Goal: Task Accomplishment & Management: Manage account settings

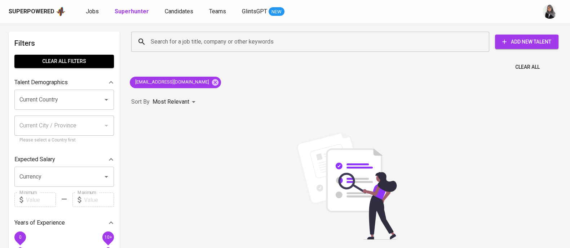
click at [433, 75] on div "Search for a job title, company or other keywords Search for a job title, compa…" at bounding box center [346, 168] width 439 height 282
click at [548, 108] on div "Sort By Most Relevant MOST_RELEVANT" at bounding box center [346, 102] width 439 height 22
click at [212, 83] on icon at bounding box center [215, 82] width 6 height 6
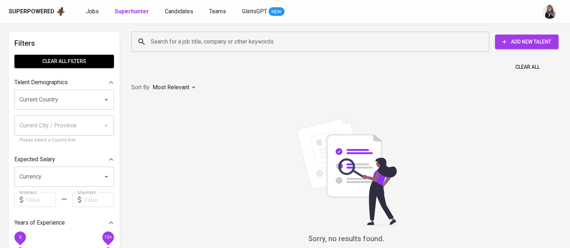
click at [228, 43] on input "Search for a job title, company or other keywords" at bounding box center [312, 42] width 326 height 14
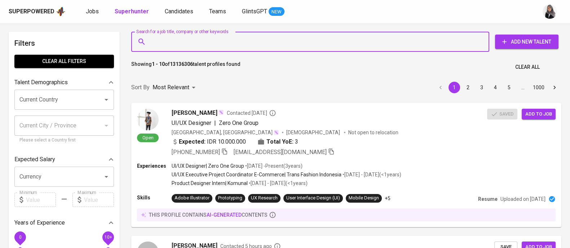
click at [228, 43] on input "Search for a job title, company or other keywords" at bounding box center [312, 42] width 326 height 14
paste input "briliandosimarmata@gmail.com"
type input "briliandosimarmata@gmail.com"
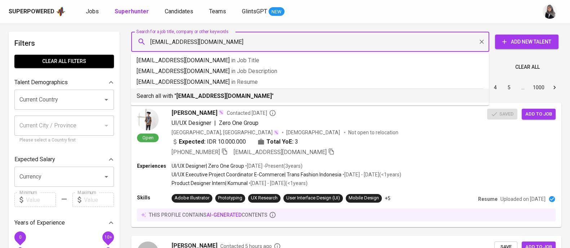
click at [270, 96] on p "Search all with " briliandosimarmata@gmail.com "" at bounding box center [310, 96] width 346 height 9
click at [371, 96] on div "Sort By Most Relevant MOST_RELEVANT 1 2 3 4 5 … 1000" at bounding box center [346, 88] width 439 height 22
click at [218, 99] on div "Sort By Most Relevant MOST_RELEVANT 1 2 3 4 5 … 1000" at bounding box center [346, 88] width 439 height 22
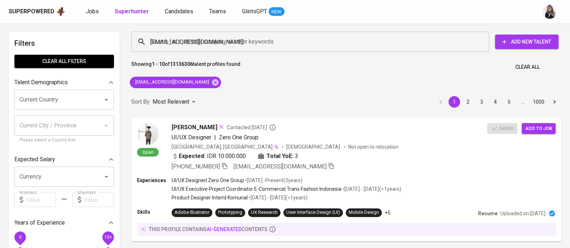
drag, startPoint x: 218, startPoint y: 101, endPoint x: 218, endPoint y: 4, distance: 96.6
click at [218, 101] on div "Sort By Most Relevant MOST_RELEVANT 1 2 3 4 5 … 1000" at bounding box center [346, 102] width 439 height 22
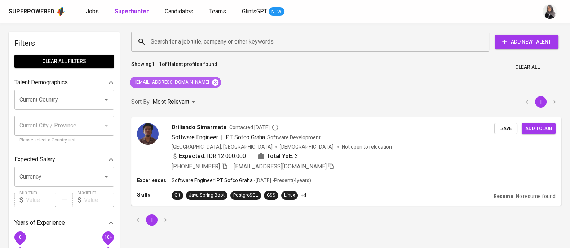
click at [212, 83] on icon at bounding box center [215, 82] width 6 height 6
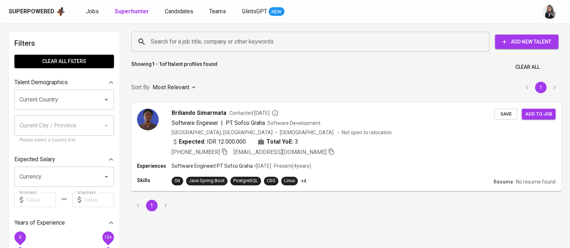
click at [236, 38] on input "Search for a job title, company or other keywords" at bounding box center [312, 42] width 326 height 14
paste input "rakhadivary90@gmail.com"
type input "rakhadivary90@gmail.com"
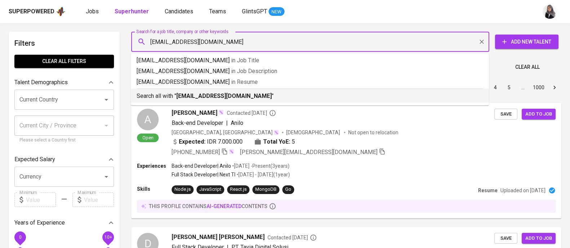
click at [254, 94] on p "Search all with " rakhadivary90@gmail.com "" at bounding box center [310, 96] width 346 height 9
click at [254, 94] on div "Sort By Most Relevant MOST_RELEVANT 1 2 3 4 5 … 1000" at bounding box center [346, 88] width 439 height 22
drag, startPoint x: 254, startPoint y: 94, endPoint x: 245, endPoint y: 96, distance: 9.1
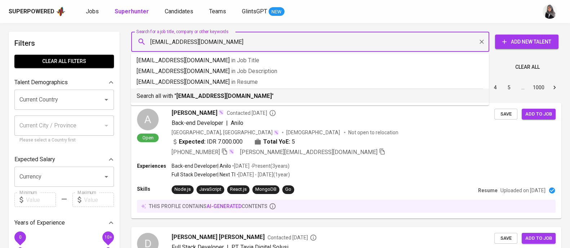
click at [380, 32] on div "rakhadivary90@gmail.com Search for a job title, company or other keywords" at bounding box center [310, 42] width 358 height 20
click at [245, 96] on div "Sort By Most Relevant MOST_RELEVANT 1 2 3 4 5 … 1000" at bounding box center [346, 88] width 439 height 22
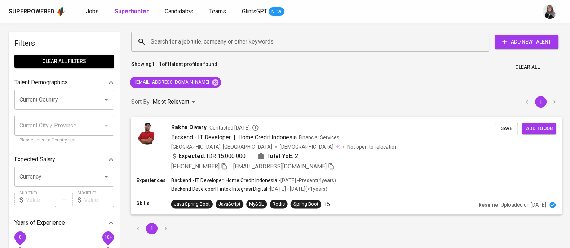
click at [387, 172] on div "Rakha Divary Contacted 2 years ago Backend - IT Developer | Home Credit Indones…" at bounding box center [347, 147] width 432 height 60
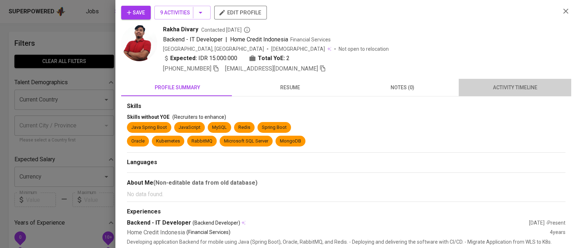
click at [511, 87] on span "activity timeline" at bounding box center [515, 87] width 104 height 9
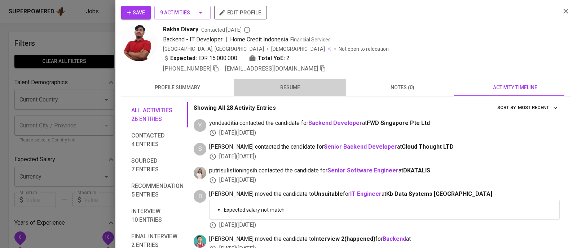
click at [290, 91] on span "resume" at bounding box center [290, 87] width 104 height 9
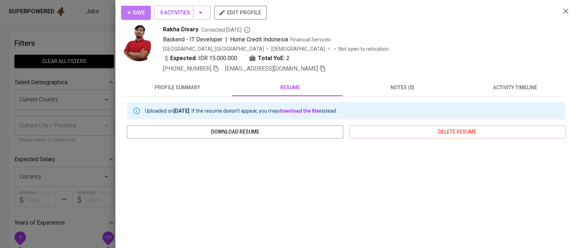
click at [128, 11] on icon "button" at bounding box center [128, 12] width 7 height 7
click at [61, 53] on div at bounding box center [288, 124] width 577 height 248
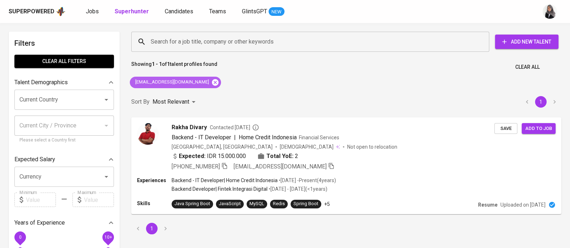
click at [212, 81] on icon at bounding box center [215, 82] width 6 height 6
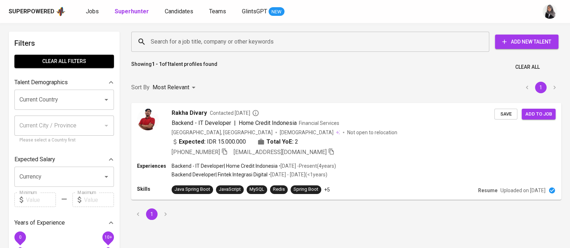
click at [254, 41] on input "Search for a job title, company or other keywords" at bounding box center [312, 42] width 326 height 14
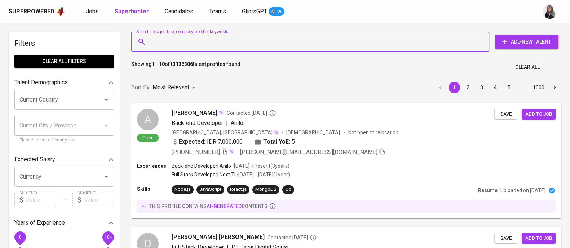
click at [229, 41] on input "Search for a job title, company or other keywords" at bounding box center [312, 42] width 326 height 14
paste input "fzhivnd@gmail.com"
type input "fzhivnd@gmail.com"
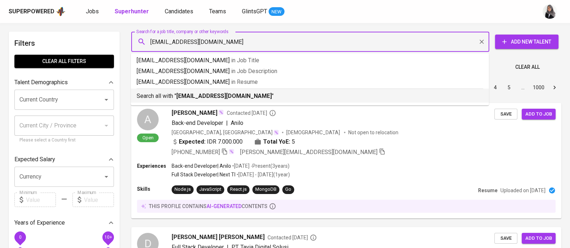
click at [259, 96] on p "Search all with " fzhivnd@gmail.com "" at bounding box center [310, 96] width 346 height 9
click at [259, 96] on div "Sort By Most Relevant MOST_RELEVANT 1 2 3 4 5 … 1000" at bounding box center [346, 88] width 439 height 22
click at [405, 39] on input "fzhivnd@gmail.com" at bounding box center [312, 42] width 326 height 14
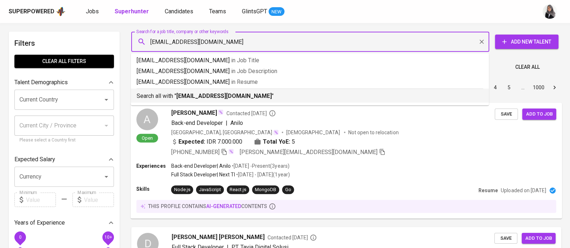
click at [240, 91] on div "Sort By Most Relevant MOST_RELEVANT 1 2 3 4 5 … 1000" at bounding box center [346, 88] width 439 height 22
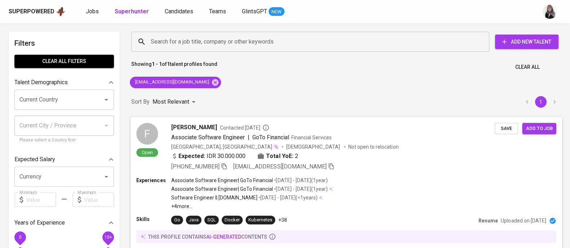
click at [401, 171] on div "F Open Fazha Ivanda Contacted 1 year ago Associate Software Engineer | GoTo Fin…" at bounding box center [347, 147] width 432 height 60
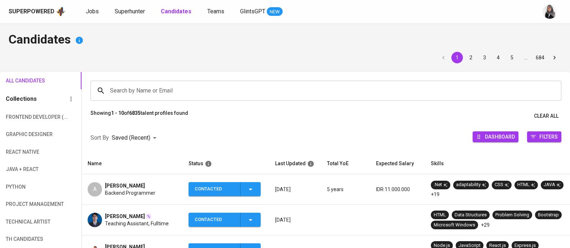
scroll to position [31, 0]
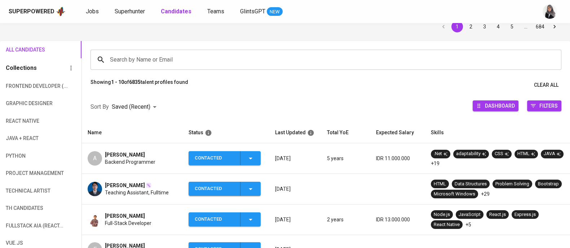
click at [390, 12] on div "Superpowered Jobs Superhunter Candidates Teams GlintsGPT NEW" at bounding box center [274, 11] width 530 height 11
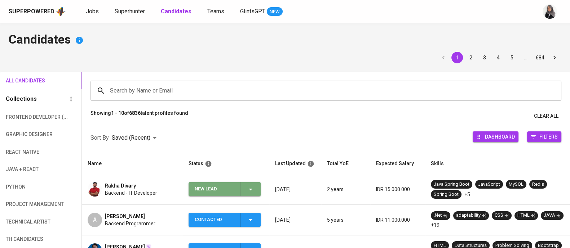
click at [246, 191] on icon "button" at bounding box center [250, 189] width 9 height 9
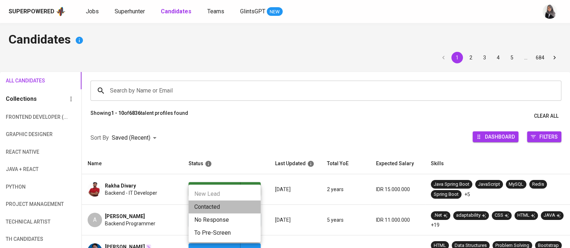
click at [234, 201] on li "Contacted" at bounding box center [225, 207] width 72 height 13
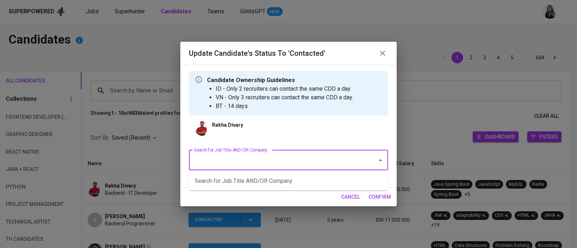
click at [315, 161] on input "Search for Job Title AND/OR Company" at bounding box center [278, 161] width 172 height 14
type input "fwd"
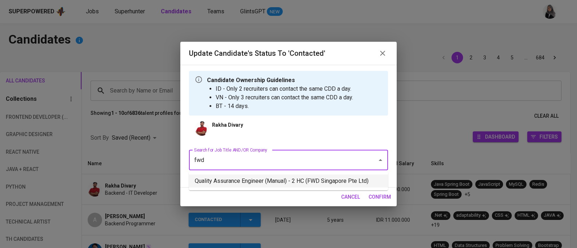
click at [321, 179] on li "Quality Assurance Engineer (Manual) - 2 HC (FWD Singapore Pte Ltd)" at bounding box center [288, 181] width 199 height 13
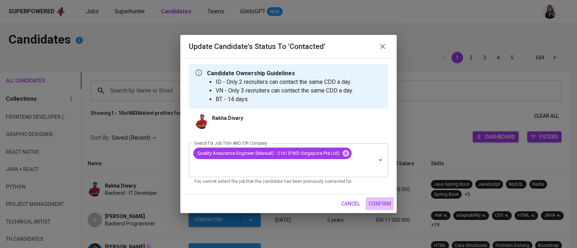
click at [385, 200] on span "confirm" at bounding box center [379, 204] width 22 height 9
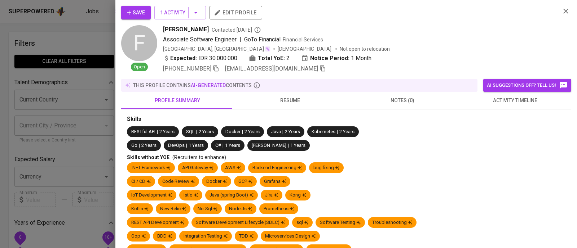
click at [74, 41] on div at bounding box center [288, 124] width 577 height 248
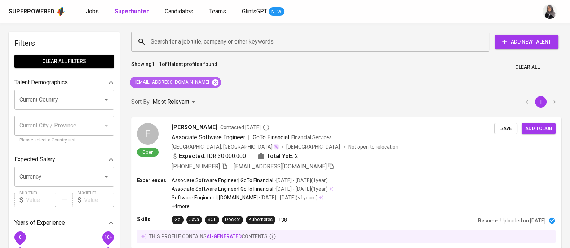
click at [212, 82] on icon at bounding box center [215, 82] width 6 height 6
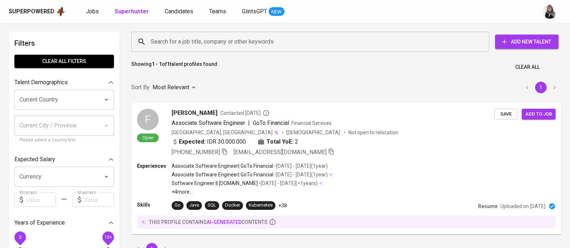
click at [220, 37] on input "Search for a job title, company or other keywords" at bounding box center [312, 42] width 326 height 14
click at [239, 43] on input "Search for a job title, company or other keywords" at bounding box center [312, 42] width 326 height 14
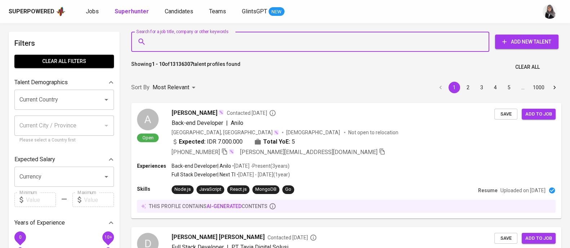
paste input "[EMAIL_ADDRESS][DOMAIN_NAME]"
type input "[EMAIL_ADDRESS][DOMAIN_NAME]"
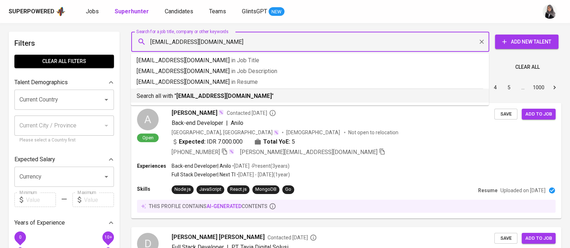
click at [245, 98] on b "[EMAIL_ADDRESS][DOMAIN_NAME]" at bounding box center [224, 96] width 96 height 7
click at [245, 98] on div "Sort By Most Relevant MOST_RELEVANT 1 2 3 4 5 … 1000" at bounding box center [346, 88] width 439 height 22
click at [375, 39] on input "rifqimuhammadaziz@gmail.com" at bounding box center [312, 42] width 326 height 14
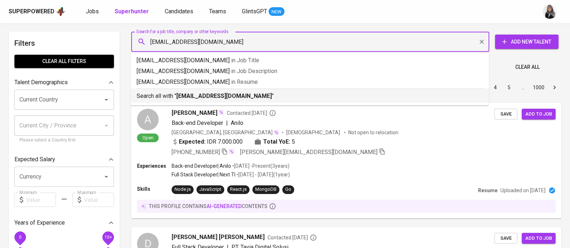
click at [271, 91] on div "Sort By Most Relevant MOST_RELEVANT 1 2 3 4 5 … 1000" at bounding box center [346, 88] width 439 height 22
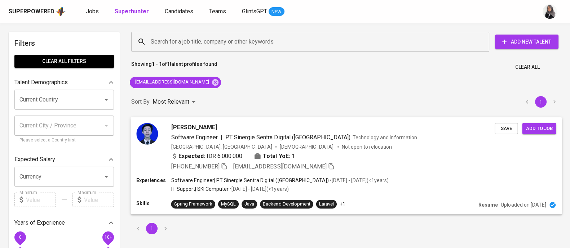
click at [390, 143] on div "Indonesia, Tegal Male Not open to relocation" at bounding box center [333, 146] width 324 height 7
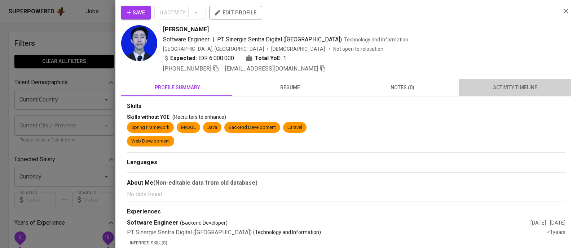
click at [510, 91] on span "activity timeline" at bounding box center [515, 87] width 104 height 9
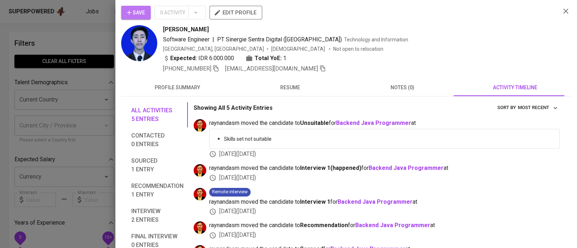
click at [131, 9] on icon "button" at bounding box center [128, 12] width 7 height 7
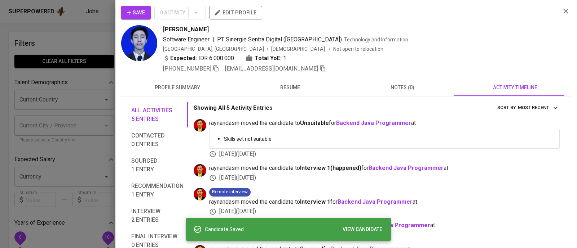
click at [70, 29] on div at bounding box center [288, 124] width 577 height 248
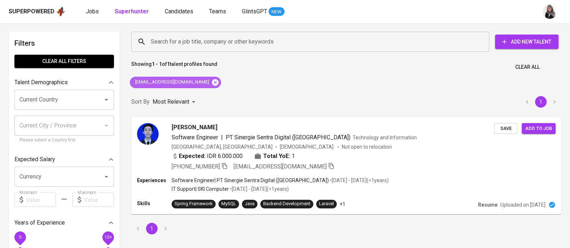
click at [212, 83] on icon at bounding box center [215, 82] width 6 height 6
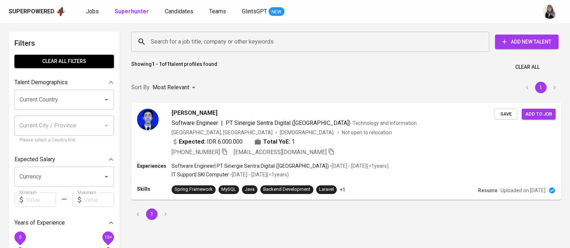
click at [227, 40] on input "Search for a job title, company or other keywords" at bounding box center [312, 42] width 326 height 14
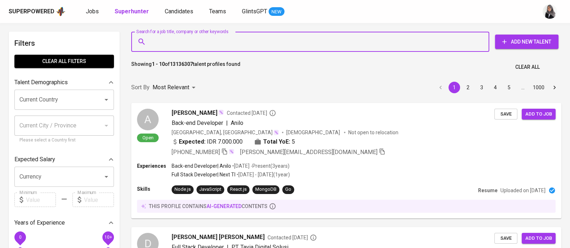
click at [208, 46] on input "Search for a job title, company or other keywords" at bounding box center [312, 42] width 326 height 14
paste input "[EMAIL_ADDRESS][DOMAIN_NAME]"
type input "[EMAIL_ADDRESS][DOMAIN_NAME]"
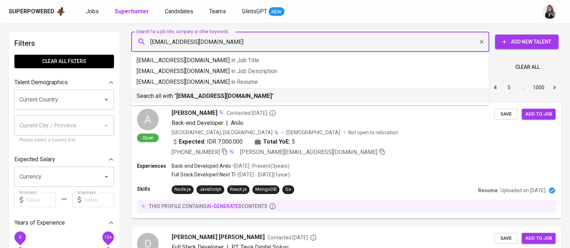
click at [261, 93] on p "Search all with " muhammadft30@gmail.com "" at bounding box center [310, 96] width 346 height 9
click at [261, 93] on div "Sort By Most Relevant MOST_RELEVANT 1 2 3 4 5 … 1000" at bounding box center [346, 88] width 439 height 22
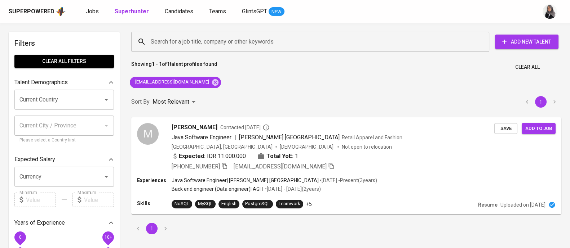
click at [381, 91] on div "Sort By Most Relevant MOST_RELEVANT 1" at bounding box center [346, 102] width 439 height 22
click at [375, 162] on div "+62 821-3833-3635 muhammadft30@gmail.com" at bounding box center [333, 166] width 324 height 9
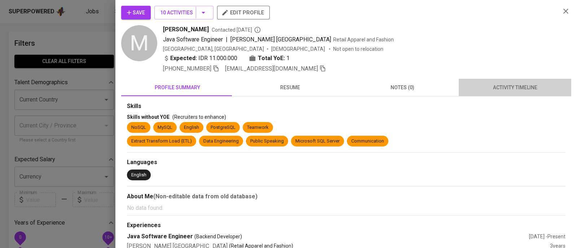
click at [510, 85] on span "activity timeline" at bounding box center [515, 87] width 104 height 9
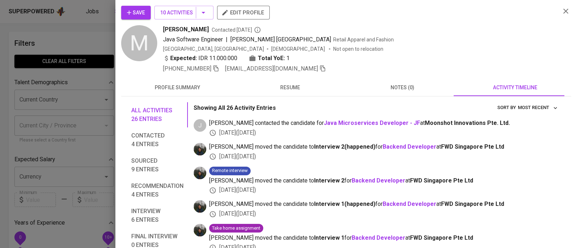
click at [58, 38] on div at bounding box center [288, 124] width 577 height 248
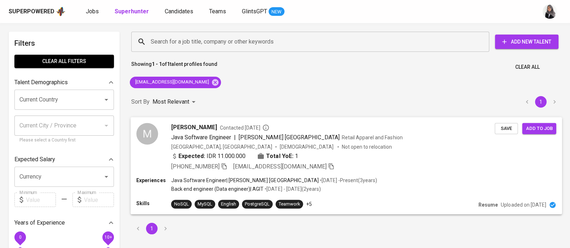
click at [418, 134] on div "Java Software Engineer | PINA Indonesia Retail Apparel and Fashion" at bounding box center [333, 137] width 324 height 9
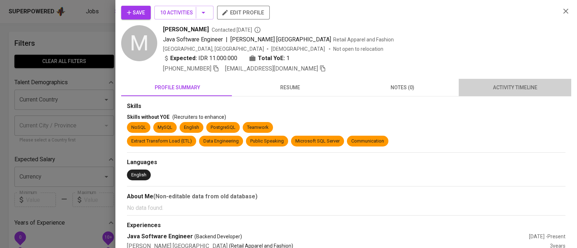
click at [519, 88] on span "activity timeline" at bounding box center [515, 87] width 104 height 9
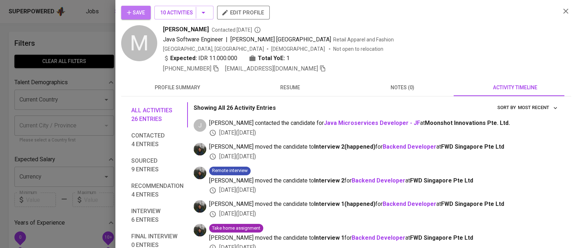
click at [131, 13] on icon "button" at bounding box center [128, 12] width 7 height 7
click at [83, 49] on div at bounding box center [288, 124] width 577 height 248
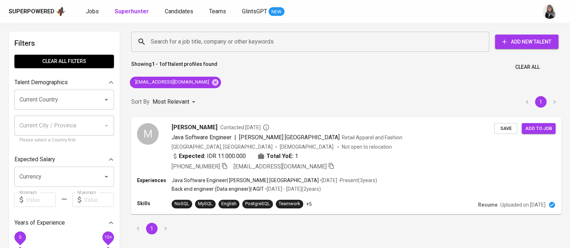
click at [543, 81] on div "Search for a job title, company or other keywords Search for a job title, compa…" at bounding box center [346, 133] width 439 height 212
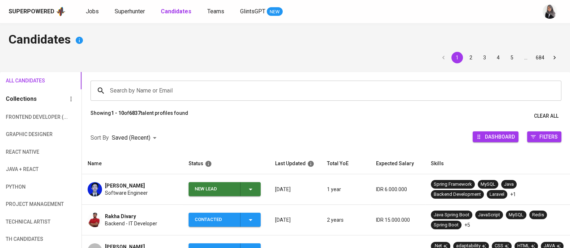
click at [416, 42] on h4 "Candidates" at bounding box center [285, 40] width 553 height 17
click at [255, 185] on span "New Lead" at bounding box center [224, 189] width 66 height 14
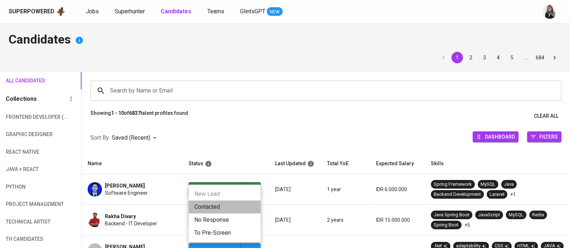
click at [212, 204] on li "Contacted" at bounding box center [225, 207] width 72 height 13
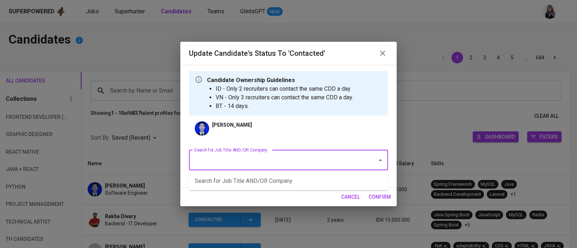
click at [299, 155] on input "Search for Job Title AND/OR Company" at bounding box center [278, 161] width 172 height 14
type input "java"
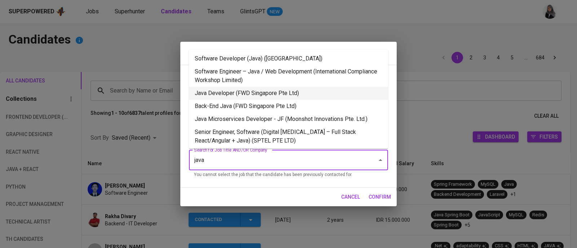
click at [285, 94] on li "Java Developer (FWD Singapore Pte Ltd)" at bounding box center [288, 93] width 199 height 13
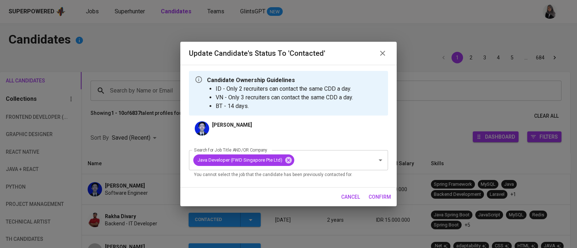
click at [380, 194] on span "confirm" at bounding box center [379, 197] width 22 height 9
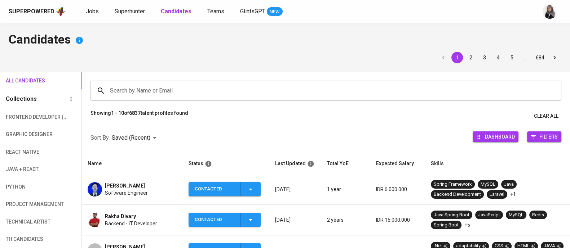
click at [414, 52] on div "1 2 3 4 5 … 684" at bounding box center [285, 58] width 553 height 12
click at [392, 41] on h4 "Candidates" at bounding box center [285, 40] width 553 height 17
click at [135, 190] on span "Software Engineer" at bounding box center [126, 193] width 43 height 7
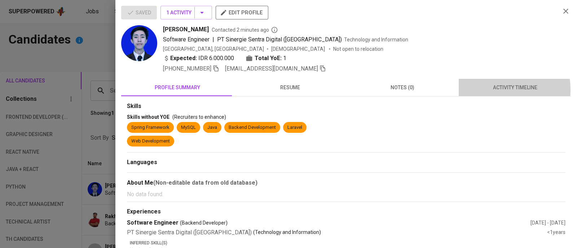
click at [487, 90] on span "activity timeline" at bounding box center [515, 87] width 104 height 9
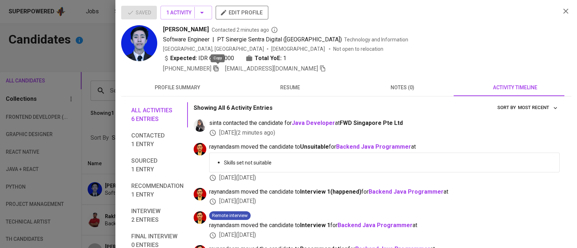
click at [218, 68] on icon "button" at bounding box center [216, 68] width 6 height 6
drag, startPoint x: 161, startPoint y: 29, endPoint x: 208, endPoint y: 29, distance: 47.2
click at [208, 29] on div "Rifqi Muhammad Aziz Contacted 2 minutes ago Software Engineer | PT Sinergie Sen…" at bounding box center [337, 49] width 433 height 48
copy span "Rifqi Muhammad"
click at [426, 41] on div "Software Engineer | PT Sinergie Sentra Digital (Port Cities) Technology and Inf…" at bounding box center [359, 39] width 392 height 9
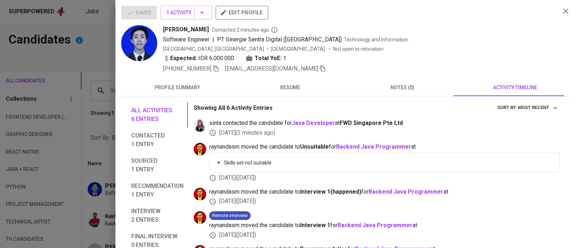
click at [91, 67] on div at bounding box center [288, 124] width 577 height 248
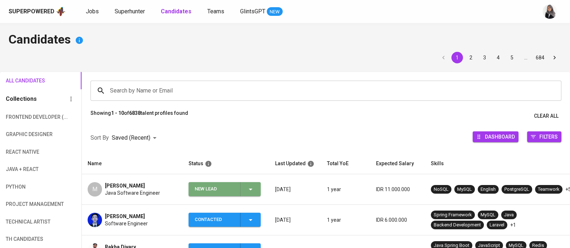
click at [249, 185] on icon "button" at bounding box center [250, 189] width 9 height 9
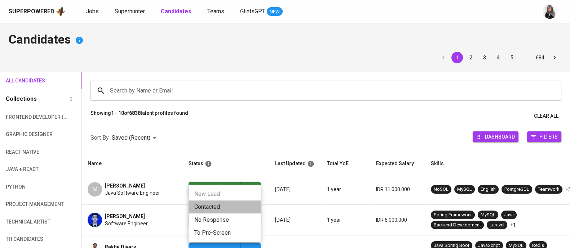
click at [215, 208] on li "Contacted" at bounding box center [225, 207] width 72 height 13
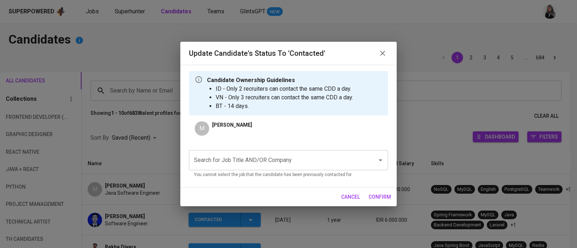
click at [371, 109] on div "Candidate Ownership Guidelines ID - Only 2 recruiters can contact the same CDD …" at bounding box center [288, 93] width 199 height 45
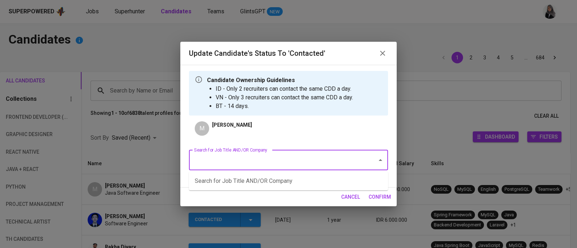
click at [259, 156] on input "Search for Job Title AND/OR Company" at bounding box center [278, 161] width 172 height 14
type input "j"
type input "n"
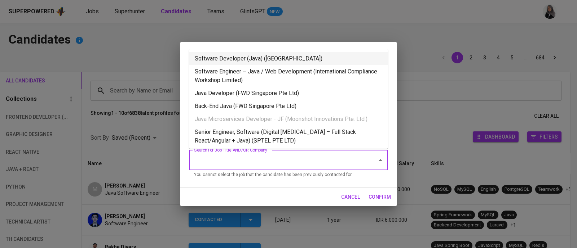
click at [301, 61] on li "Software Developer (Java) ([GEOGRAPHIC_DATA])" at bounding box center [288, 58] width 199 height 13
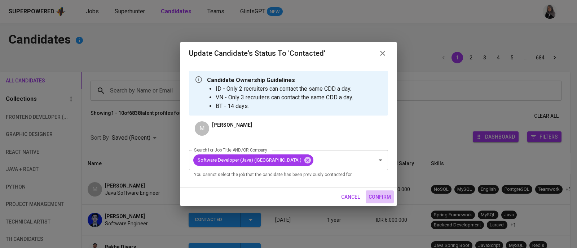
click at [375, 191] on button "confirm" at bounding box center [380, 197] width 28 height 13
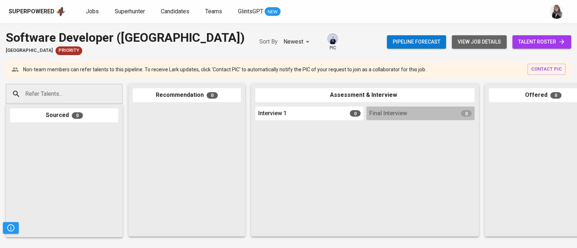
click at [485, 40] on span "view job details" at bounding box center [479, 41] width 43 height 9
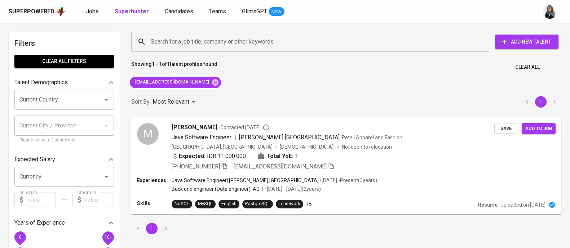
click at [422, 75] on div "Search for a job title, company or other keywords Search for a job title, compa…" at bounding box center [346, 133] width 439 height 212
click at [211, 79] on icon at bounding box center [215, 83] width 8 height 8
click at [228, 42] on input "Search for a job title, company or other keywords" at bounding box center [312, 42] width 326 height 14
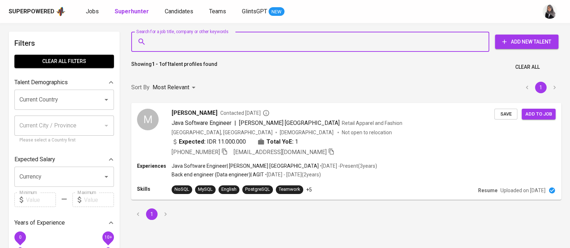
paste input "[EMAIL_ADDRESS][DOMAIN_NAME]"
type input "[EMAIL_ADDRESS][DOMAIN_NAME]"
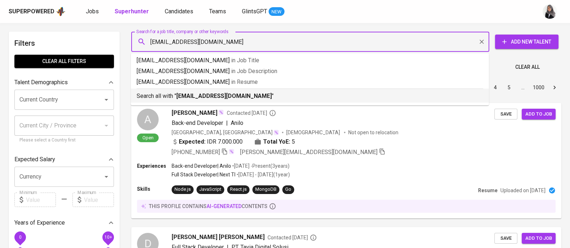
click at [252, 96] on b "[EMAIL_ADDRESS][DOMAIN_NAME]" at bounding box center [224, 96] width 96 height 7
click at [252, 96] on div "Sort By Most Relevant MOST_RELEVANT 1 2 3 4 5 … 1000" at bounding box center [346, 88] width 439 height 22
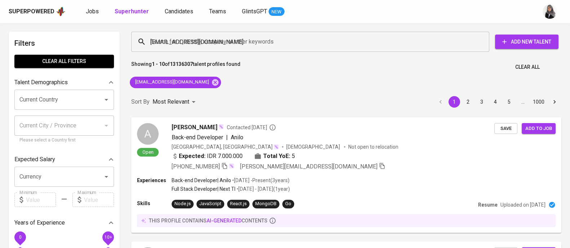
click at [252, 96] on div "Sort By Most Relevant MOST_RELEVANT 1 2 3 4 5 … 1000" at bounding box center [346, 102] width 439 height 22
click at [401, 92] on div "Sort By Most Relevant MOST_RELEVANT 1 2 3 4 5 … 1000" at bounding box center [346, 102] width 439 height 22
click at [224, 94] on div "Sort By Most Relevant MOST_RELEVANT 1 2 3 4 5 … 1000" at bounding box center [346, 102] width 439 height 22
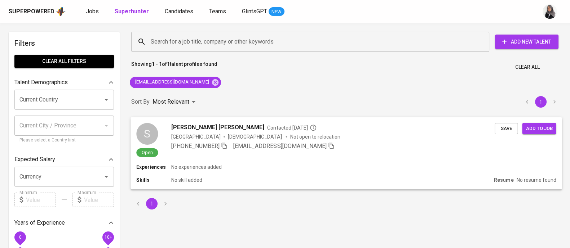
click at [358, 147] on div "+62 877-8515-0597 shaniashamantha@gmail.com" at bounding box center [333, 146] width 324 height 9
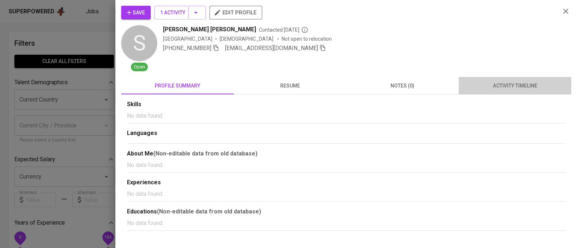
click at [513, 86] on span "activity timeline" at bounding box center [515, 85] width 104 height 9
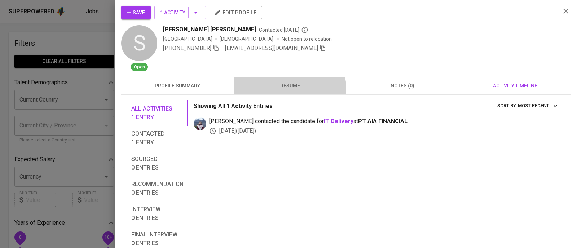
click at [285, 91] on button "resume" at bounding box center [290, 85] width 112 height 17
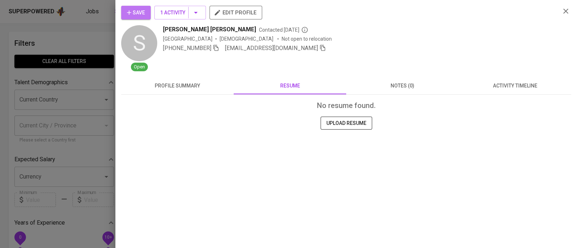
click at [124, 10] on button "Save" at bounding box center [136, 13] width 30 height 14
drag, startPoint x: 561, startPoint y: 16, endPoint x: 567, endPoint y: 11, distance: 7.7
click at [567, 11] on div "Save 1 Activity edit profile S Open Shania nan Contacted 2 months ago Indonesia…" at bounding box center [346, 39] width 450 height 66
click at [567, 11] on icon "button" at bounding box center [565, 11] width 9 height 9
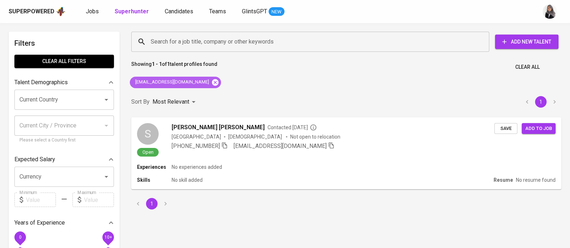
click at [212, 81] on icon at bounding box center [215, 82] width 6 height 6
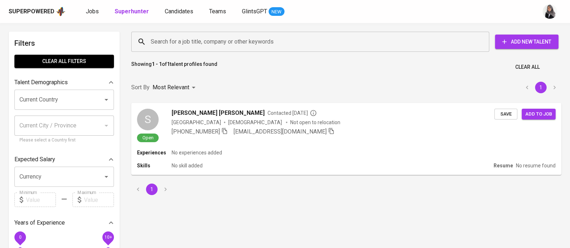
click at [213, 40] on input "Search for a job title, company or other keywords" at bounding box center [312, 42] width 326 height 14
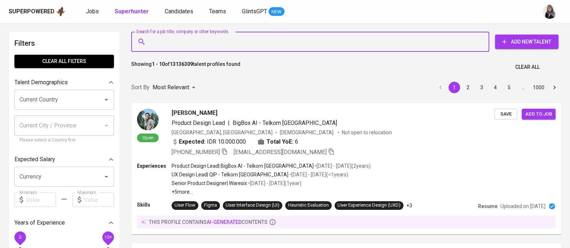
click at [193, 39] on input "Search for a job title, company or other keywords" at bounding box center [312, 42] width 326 height 14
paste input "[EMAIL_ADDRESS][DOMAIN_NAME]"
type input "[EMAIL_ADDRESS][DOMAIN_NAME]"
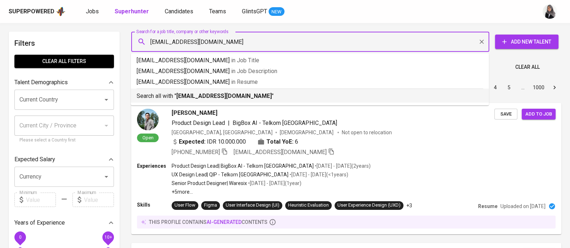
click at [221, 102] on li "Search all with " andirvaldo@gmail.com "" at bounding box center [310, 96] width 358 height 14
click at [221, 99] on div "Sort By Most Relevant MOST_RELEVANT 1 2 3 4 5 … 1000" at bounding box center [346, 88] width 439 height 22
click at [230, 93] on div "Sort By Most Relevant MOST_RELEVANT 1 2 3 4 5 … 1000" at bounding box center [346, 88] width 439 height 22
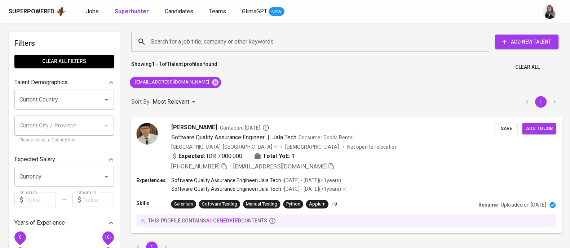
click at [382, 161] on div "Expected: IDR 7.000.000 Total YoE: 1" at bounding box center [333, 157] width 324 height 10
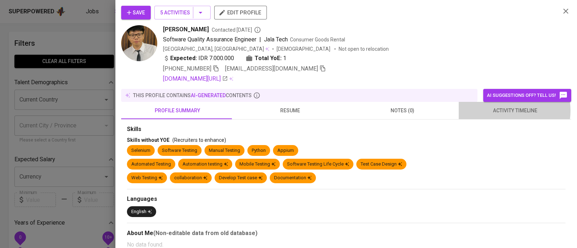
click at [499, 111] on span "activity timeline" at bounding box center [515, 110] width 104 height 9
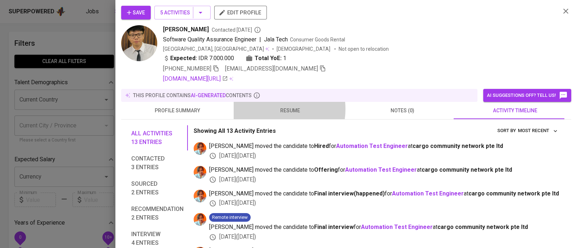
click at [270, 109] on span "resume" at bounding box center [290, 110] width 104 height 9
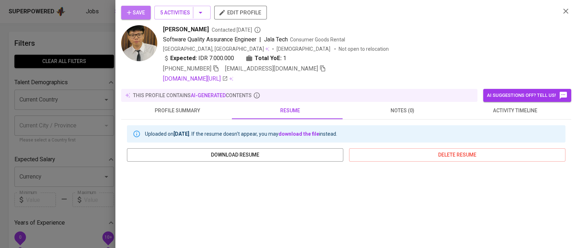
click at [136, 15] on span "Save" at bounding box center [136, 12] width 18 height 9
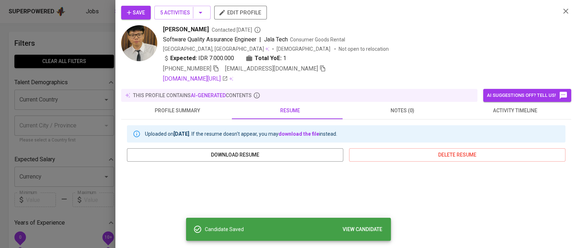
click at [107, 35] on div at bounding box center [288, 124] width 577 height 248
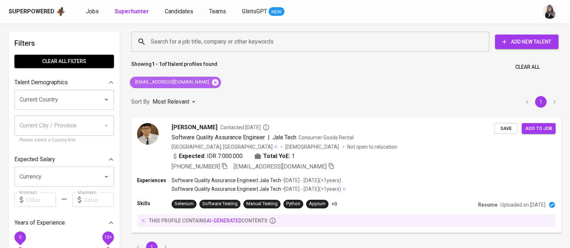
click at [212, 82] on icon at bounding box center [215, 82] width 6 height 6
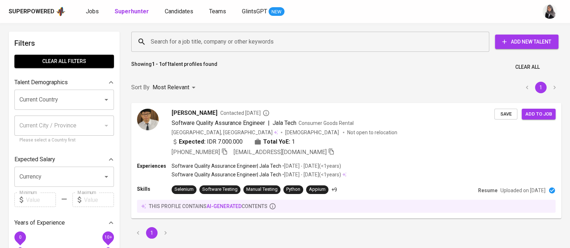
click at [252, 43] on input "Search for a job title, company or other keywords" at bounding box center [312, 42] width 326 height 14
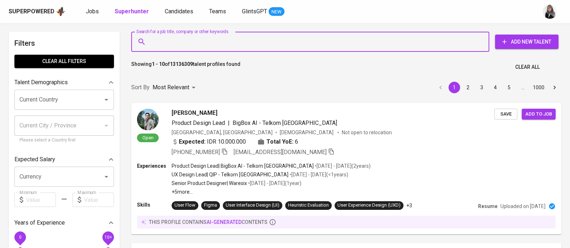
click at [220, 44] on input "Search for a job title, company or other keywords" at bounding box center [312, 42] width 326 height 14
paste input "[EMAIL_ADDRESS][DOMAIN_NAME]"
type input "[EMAIL_ADDRESS][DOMAIN_NAME]"
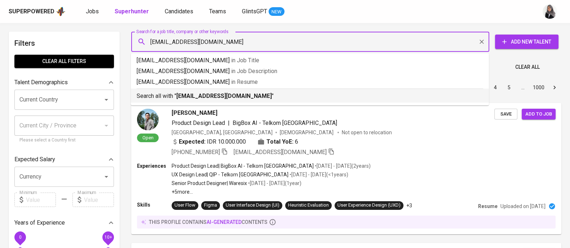
click at [241, 91] on div "Search all with " hafizh.office49@gmail.com "" at bounding box center [310, 95] width 346 height 12
click at [241, 91] on div "Sort By Most Relevant MOST_RELEVANT 1 2 3 4 5 … 1000" at bounding box center [346, 88] width 439 height 22
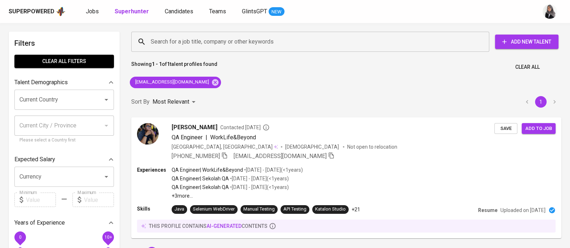
click at [389, 83] on div "Search for a job title, company or other keywords Search for a job title, compa…" at bounding box center [346, 145] width 439 height 236
click at [551, 80] on div "Search for a job title, company or other keywords Search for a job title, compa…" at bounding box center [346, 145] width 439 height 236
click at [338, 166] on div "Experiences QA Engineer | WorkLife&Beyond • Dec 2022 - Jun 2023 ( <1 years ) QA…" at bounding box center [346, 182] width 420 height 33
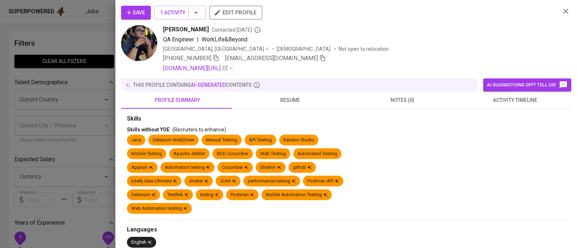
click at [511, 103] on span "activity timeline" at bounding box center [515, 100] width 104 height 9
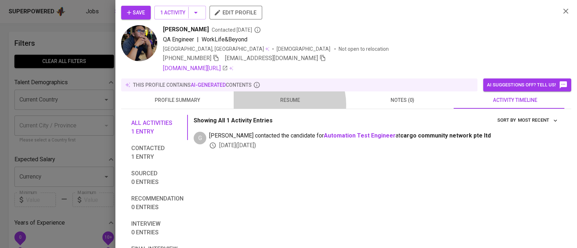
click at [283, 105] on button "resume" at bounding box center [290, 100] width 112 height 17
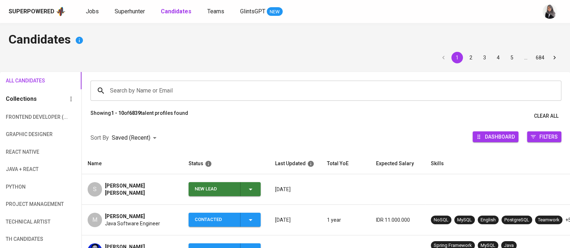
scroll to position [98, 0]
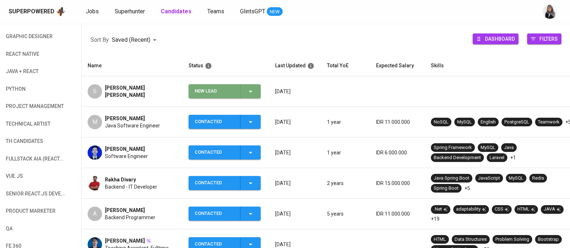
click at [255, 92] on span "New Lead" at bounding box center [224, 91] width 66 height 14
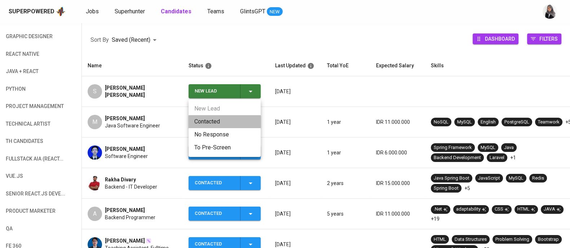
click at [224, 119] on li "Contacted" at bounding box center [225, 121] width 72 height 13
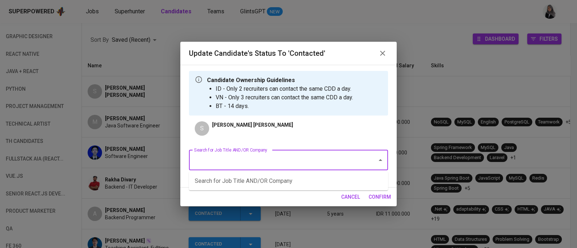
click at [326, 161] on input "Search for Job Title AND/OR Company" at bounding box center [278, 161] width 172 height 14
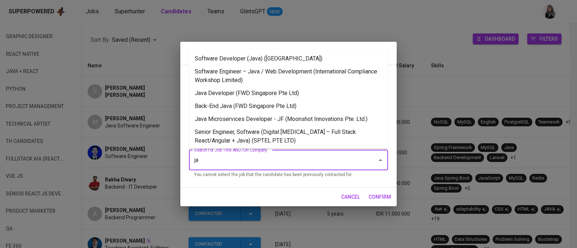
type input "j"
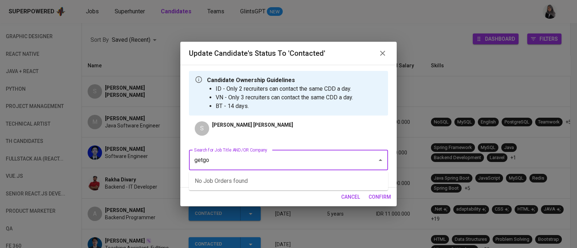
type input "getgo"
type input "automation"
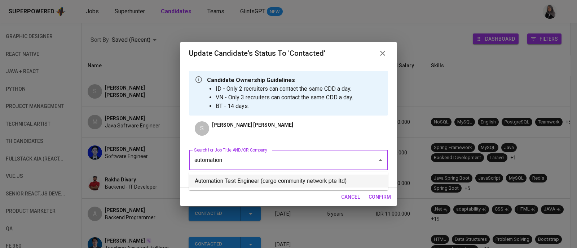
click at [319, 181] on li "Automation Test Engineer (cargo community network pte ltd)" at bounding box center [288, 181] width 199 height 13
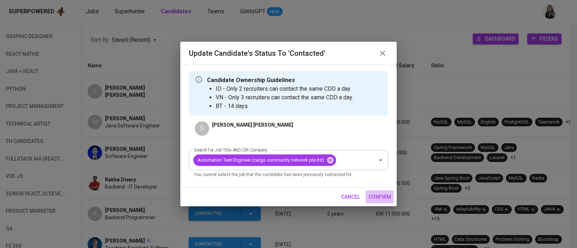
click at [383, 198] on span "confirm" at bounding box center [379, 197] width 22 height 9
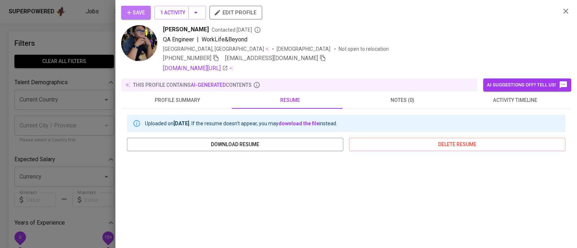
click at [128, 13] on icon "button" at bounding box center [129, 12] width 4 height 4
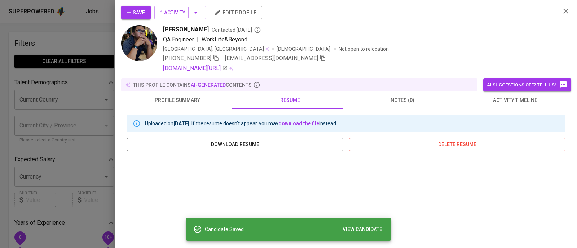
click at [72, 37] on div at bounding box center [288, 124] width 577 height 248
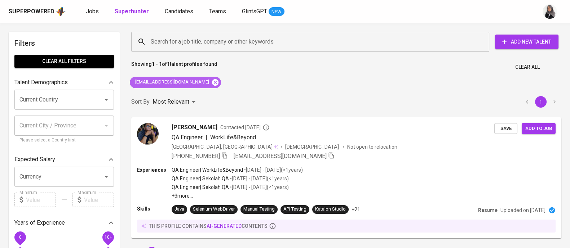
click at [212, 84] on icon at bounding box center [215, 82] width 6 height 6
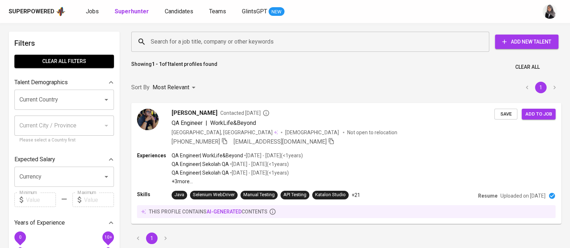
click at [213, 40] on input "Search for a job title, company or other keywords" at bounding box center [312, 42] width 326 height 14
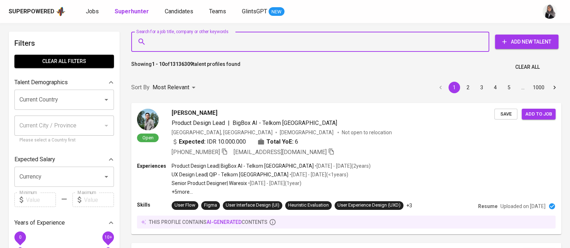
click at [235, 40] on input "Search for a job title, company or other keywords" at bounding box center [312, 42] width 326 height 14
paste input "[EMAIL_ADDRESS][DOMAIN_NAME]"
type input "[EMAIL_ADDRESS][DOMAIN_NAME]"
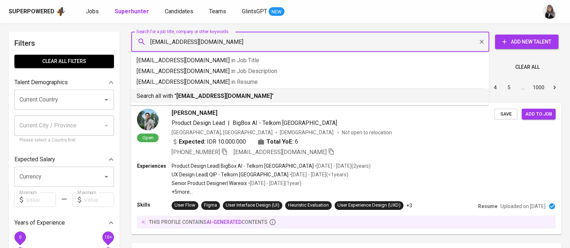
click at [240, 94] on b "[EMAIL_ADDRESS][DOMAIN_NAME]" at bounding box center [224, 96] width 96 height 7
click at [240, 94] on div "Sort By Most Relevant MOST_RELEVANT 1 2 3 4 5 … 1000" at bounding box center [346, 88] width 439 height 22
click at [375, 94] on div "Sort By Most Relevant MOST_RELEVANT 1 2 3 4 5 … 1000" at bounding box center [346, 88] width 439 height 22
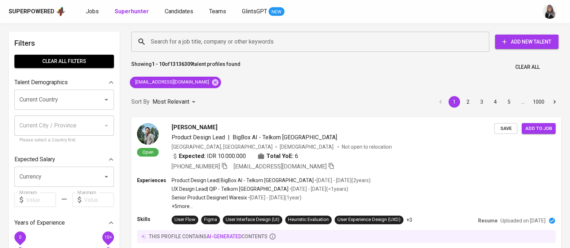
click at [171, 93] on div "Sort By Most Relevant MOST_RELEVANT 1 2 3 4 5 … 1000" at bounding box center [346, 102] width 439 height 22
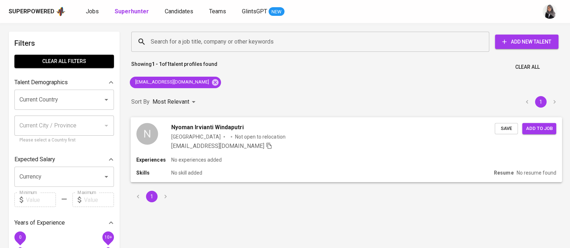
click at [339, 170] on div "Skills No skill added" at bounding box center [313, 172] width 355 height 7
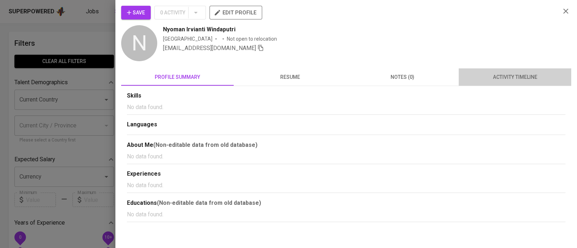
click at [515, 79] on span "activity timeline" at bounding box center [515, 77] width 104 height 9
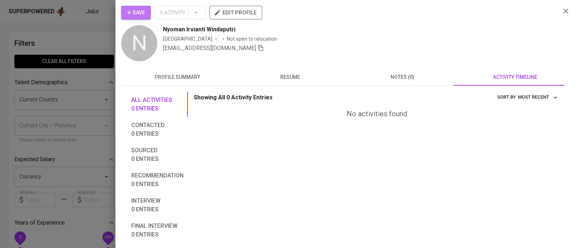
click at [138, 10] on span "Save" at bounding box center [136, 12] width 18 height 9
click at [561, 10] on icon "button" at bounding box center [565, 11] width 9 height 9
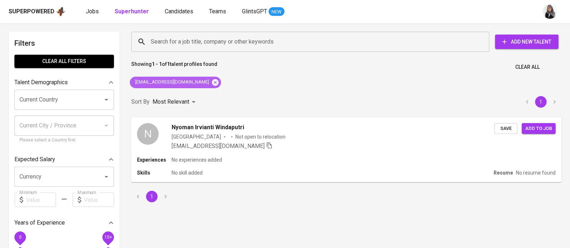
click at [212, 83] on icon at bounding box center [215, 82] width 6 height 6
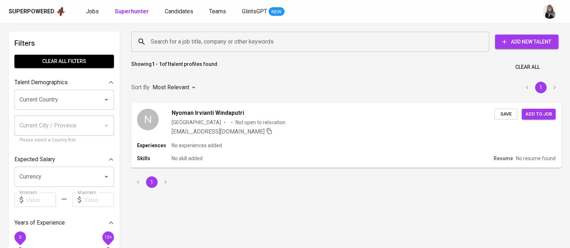
click at [230, 36] on input "Search for a job title, company or other keywords" at bounding box center [312, 42] width 326 height 14
click at [258, 37] on input "Search for a job title, company or other keywords" at bounding box center [312, 42] width 326 height 14
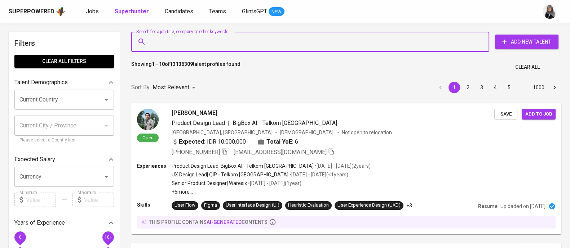
click at [216, 41] on input "Search for a job title, company or other keywords" at bounding box center [312, 42] width 326 height 14
paste input "[EMAIL_ADDRESS][DOMAIN_NAME]"
type input "[EMAIL_ADDRESS][DOMAIN_NAME]"
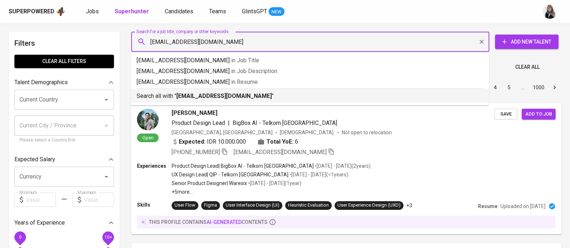
click at [242, 96] on b "[EMAIL_ADDRESS][DOMAIN_NAME]" at bounding box center [224, 96] width 96 height 7
click at [242, 96] on div "Sort By Most Relevant MOST_RELEVANT 1 2 3 4 5 … 1000" at bounding box center [346, 88] width 439 height 22
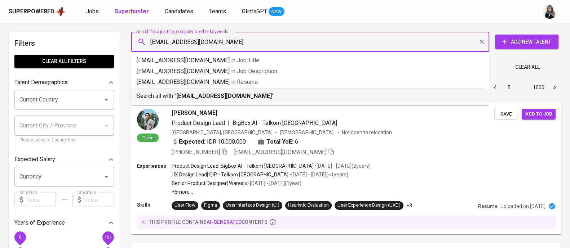
click at [388, 94] on div "Sort By Most Relevant MOST_RELEVANT 1 2 3 4 5 … 1000" at bounding box center [346, 88] width 439 height 22
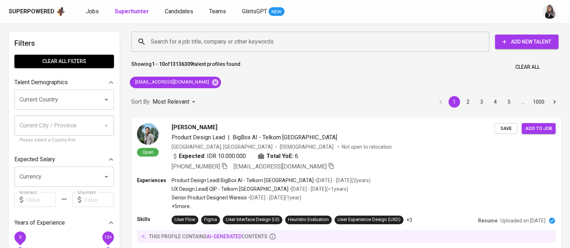
click at [173, 94] on div "Sort By Most Relevant MOST_RELEVANT 1 2 3 4 5 … 1000" at bounding box center [346, 102] width 439 height 22
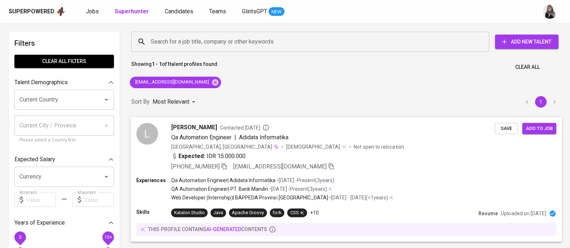
click at [366, 173] on div "[PERSON_NAME] Contacted [DATE] Qa Automation Engineer | Adidata Informatika [GE…" at bounding box center [347, 147] width 432 height 60
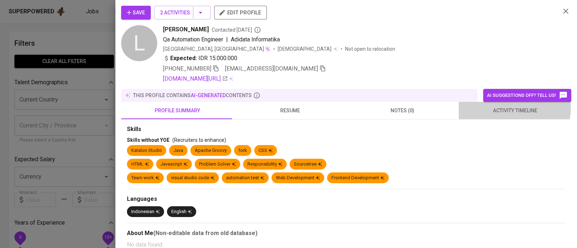
click at [509, 108] on span "activity timeline" at bounding box center [515, 110] width 104 height 9
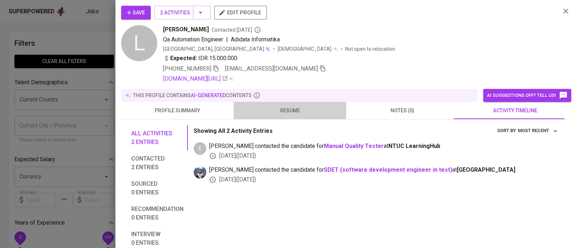
click at [292, 113] on span "resume" at bounding box center [290, 110] width 104 height 9
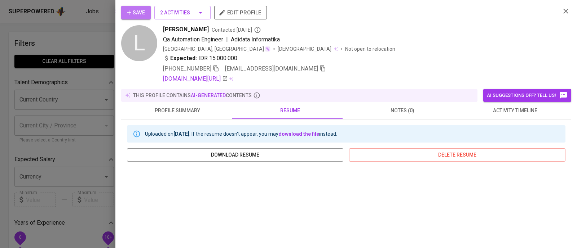
click at [139, 10] on span "Save" at bounding box center [136, 12] width 18 height 9
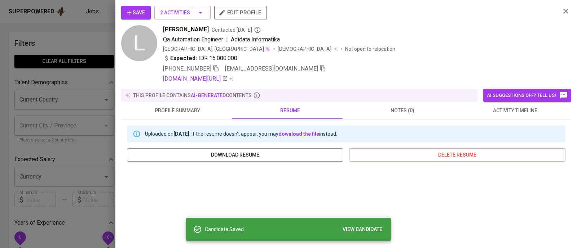
click at [101, 27] on div at bounding box center [288, 124] width 577 height 248
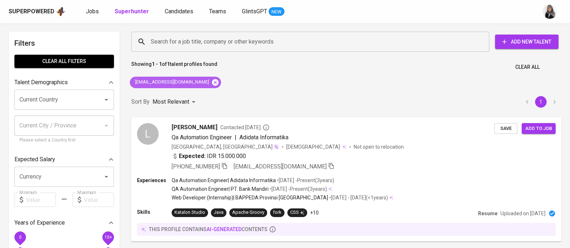
click at [211, 82] on icon at bounding box center [215, 83] width 8 height 8
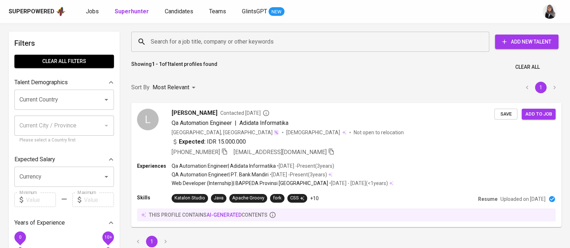
click at [222, 41] on input "Search for a job title, company or other keywords" at bounding box center [312, 42] width 326 height 14
click at [238, 39] on input "Search for a job title, company or other keywords" at bounding box center [312, 42] width 326 height 14
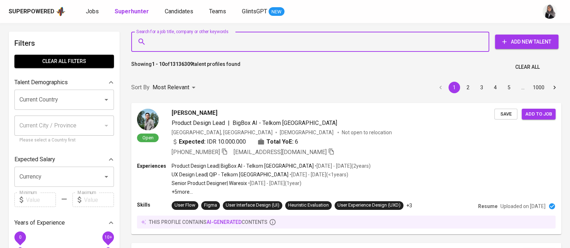
paste input "nurfintaahgfi@gmail.com"
type input "nurfintaahgfi@gmail.com"
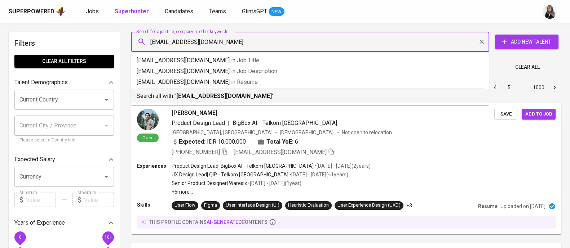
click at [250, 95] on p "Search all with " nurfintaahgfi@gmail.com "" at bounding box center [310, 96] width 346 height 9
click at [250, 95] on div "Sort By Most Relevant MOST_RELEVANT 1 2 3 4 5 … 1000" at bounding box center [346, 88] width 439 height 22
click at [394, 93] on div "Sort By Most Relevant MOST_RELEVANT 1 2 3 4 5 … 1000" at bounding box center [346, 88] width 439 height 22
click at [197, 93] on div "Sort By Most Relevant MOST_RELEVANT 1 2 3 4 5 … 1000" at bounding box center [346, 88] width 439 height 22
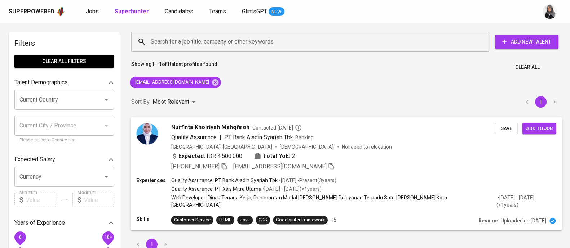
click at [354, 158] on div "Expected: IDR 4.500.000 Total YoE: 2" at bounding box center [333, 157] width 324 height 10
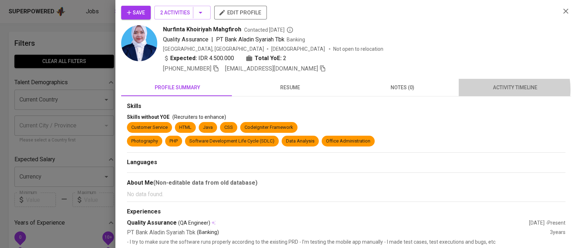
click at [494, 89] on span "activity timeline" at bounding box center [515, 87] width 104 height 9
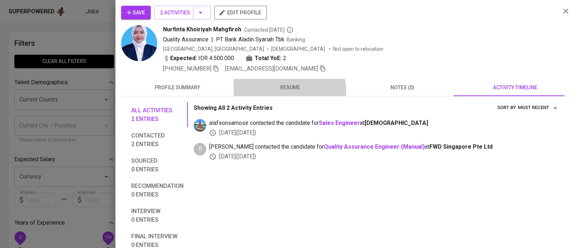
click at [270, 95] on button "resume" at bounding box center [290, 87] width 112 height 17
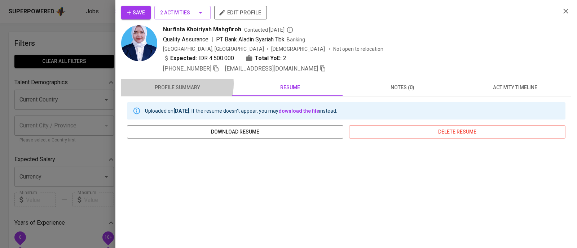
click at [170, 84] on span "profile summary" at bounding box center [177, 87] width 104 height 9
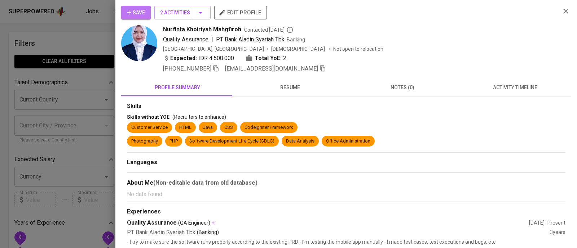
click at [132, 9] on span "Save" at bounding box center [136, 12] width 18 height 9
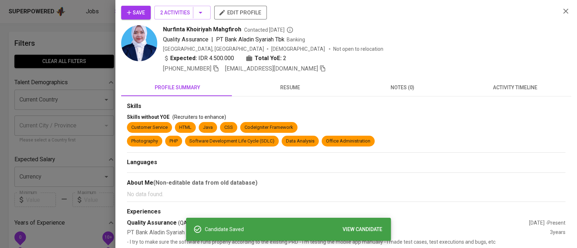
click at [427, 42] on div "Quality Assurance | PT Bank Aladin Syariah Tbk Banking" at bounding box center [359, 39] width 392 height 9
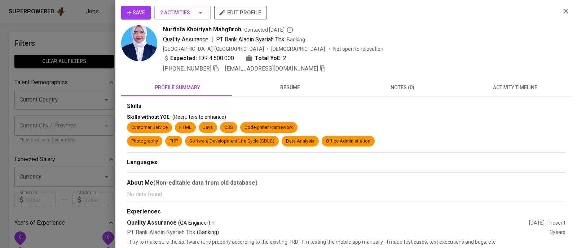
click at [464, 26] on div "Nurfinta Khoiriyah Mahgfiroh Contacted 5 months ago" at bounding box center [359, 29] width 392 height 9
click at [435, 53] on div "Nurfinta Khoiriyah Mahgfiroh Contacted 5 months ago Quality Assurance | PT Bank…" at bounding box center [359, 49] width 392 height 48
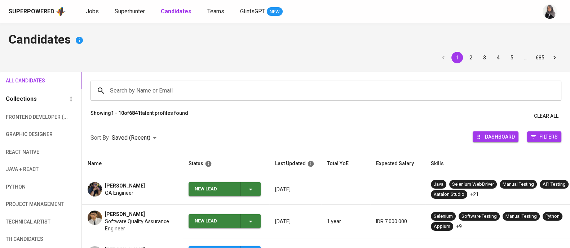
scroll to position [111, 0]
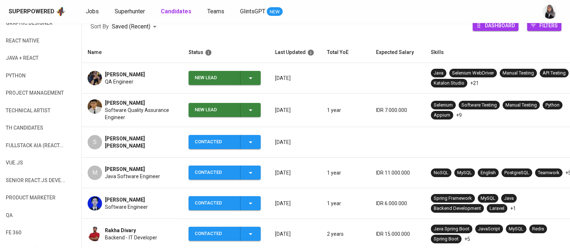
click at [252, 82] on div "New Lead" at bounding box center [225, 78] width 60 height 14
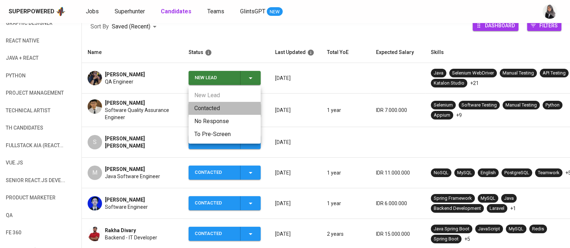
click at [229, 103] on li "Contacted" at bounding box center [225, 108] width 72 height 13
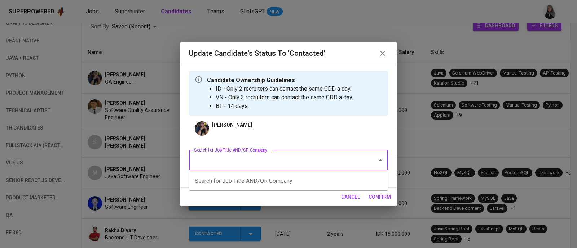
click at [282, 158] on input "Search for Job Title AND/OR Company" at bounding box center [278, 161] width 172 height 14
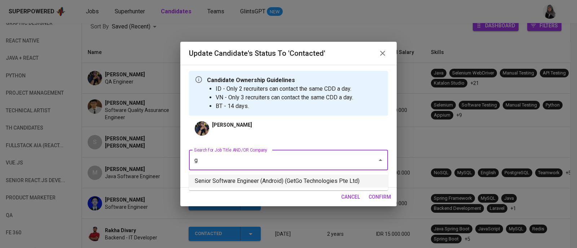
click at [285, 177] on li "Senior Software Engineer (Android) (GetGo Technologies Pte Ltd)" at bounding box center [288, 181] width 199 height 13
type input "g"
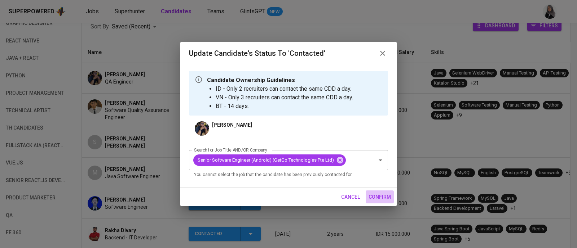
click at [384, 194] on span "confirm" at bounding box center [379, 197] width 22 height 9
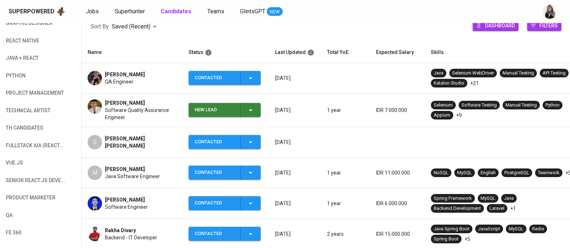
click at [393, 15] on div "Superpowered Jobs Superhunter Candidates Teams GlintsGPT NEW" at bounding box center [274, 11] width 530 height 11
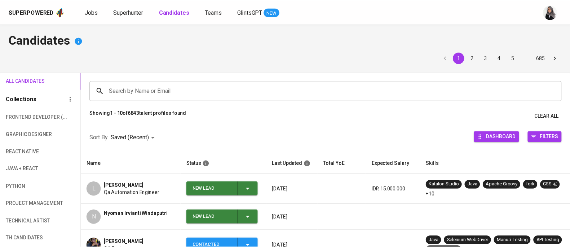
scroll to position [10, 0]
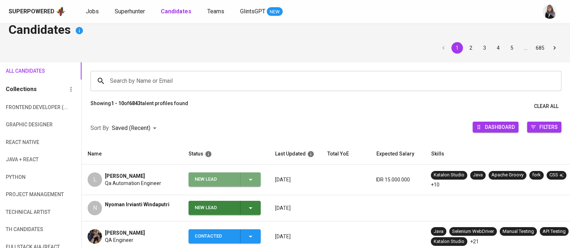
click at [254, 176] on icon "button" at bounding box center [250, 180] width 9 height 9
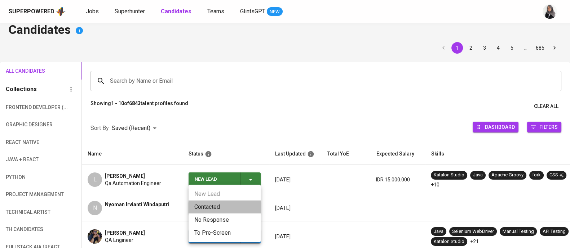
click at [225, 208] on li "Contacted" at bounding box center [225, 207] width 72 height 13
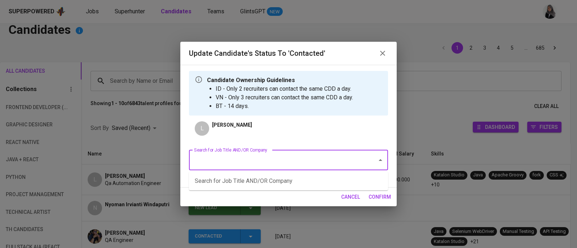
click at [317, 161] on input "Search for Job Title AND/OR Company" at bounding box center [278, 161] width 172 height 14
type input "quality assurance"
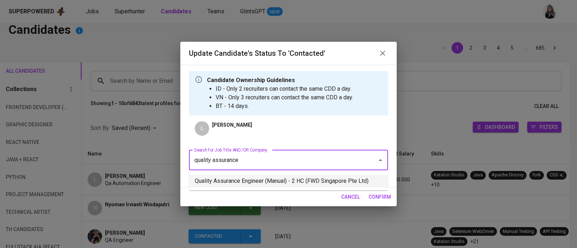
click at [300, 185] on li "Quality Assurance Engineer (Manual) - 2 HC (FWD Singapore Pte Ltd)" at bounding box center [288, 181] width 199 height 13
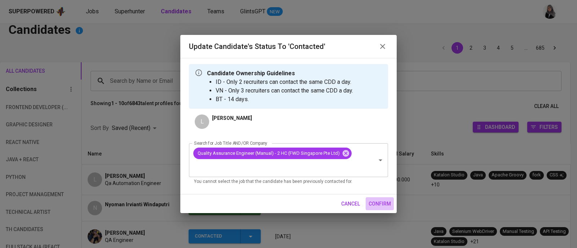
click at [378, 200] on span "confirm" at bounding box center [379, 204] width 22 height 9
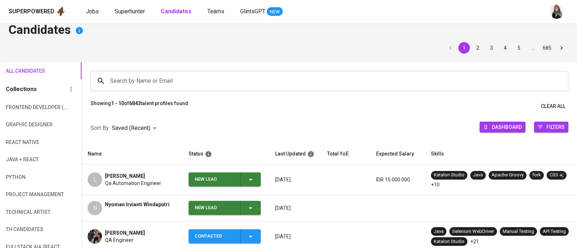
click at [251, 210] on icon "button" at bounding box center [250, 208] width 9 height 9
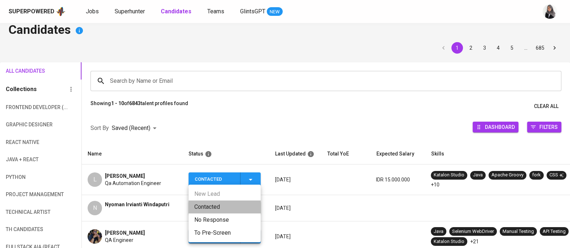
click at [234, 203] on li "Contacted" at bounding box center [225, 207] width 72 height 13
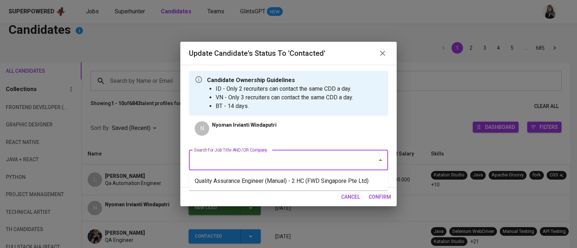
click at [274, 159] on input "Search for Job Title AND/OR Company" at bounding box center [278, 161] width 172 height 14
click at [311, 180] on li "Quality Assurance Engineer (Manual) - 2 HC (FWD Singapore Pte Ltd)" at bounding box center [288, 181] width 199 height 13
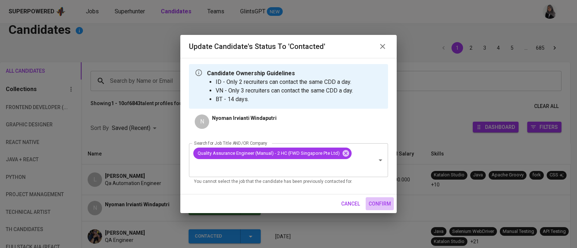
click at [377, 206] on span "confirm" at bounding box center [379, 204] width 22 height 9
